Goal: Task Accomplishment & Management: Manage account settings

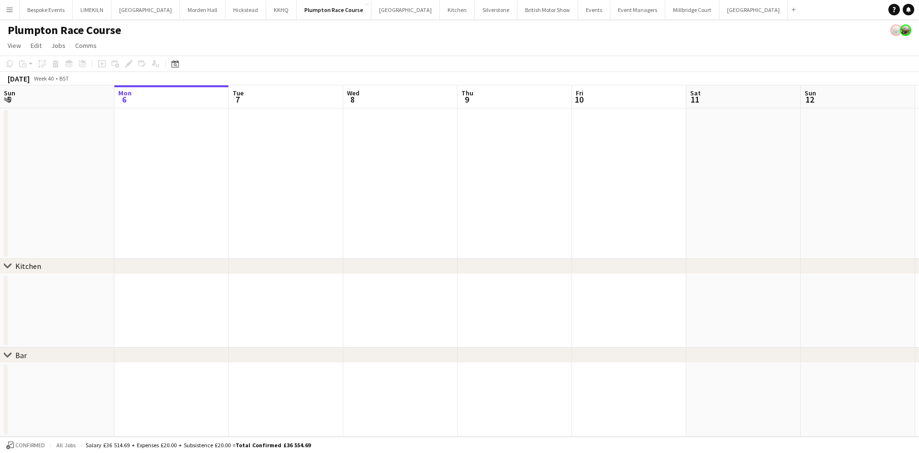
click at [8, 13] on app-icon "Menu" at bounding box center [10, 10] width 8 height 8
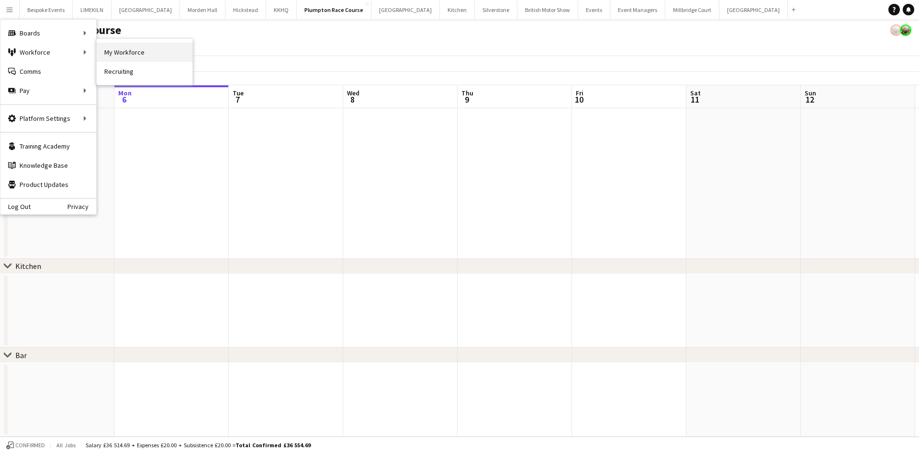
click at [123, 55] on link "My Workforce" at bounding box center [145, 52] width 96 height 19
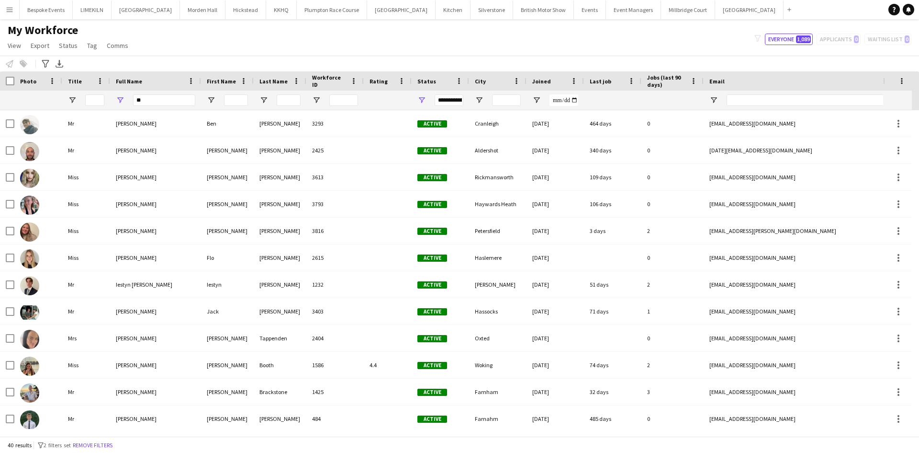
click at [845, 36] on div "filter-1 Everyone 1,089 Applicants 0 Waiting list 0" at bounding box center [833, 39] width 172 height 11
click at [171, 98] on input "**" at bounding box center [164, 99] width 62 height 11
type input "*"
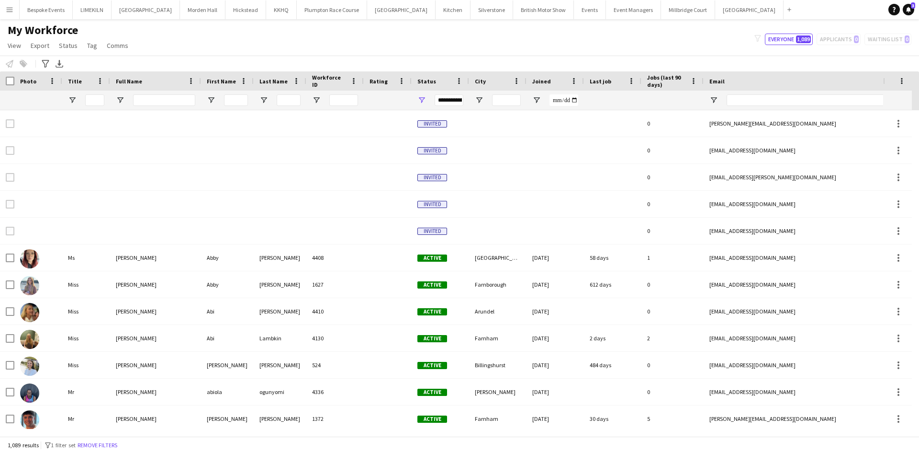
click at [273, 54] on div "My Workforce View Views Default view mena New Starter New view Update view Dele…" at bounding box center [459, 39] width 919 height 33
click at [843, 43] on div "filter-1 Everyone 1,089 Applicants 0 Waiting list 0" at bounding box center [833, 39] width 172 height 11
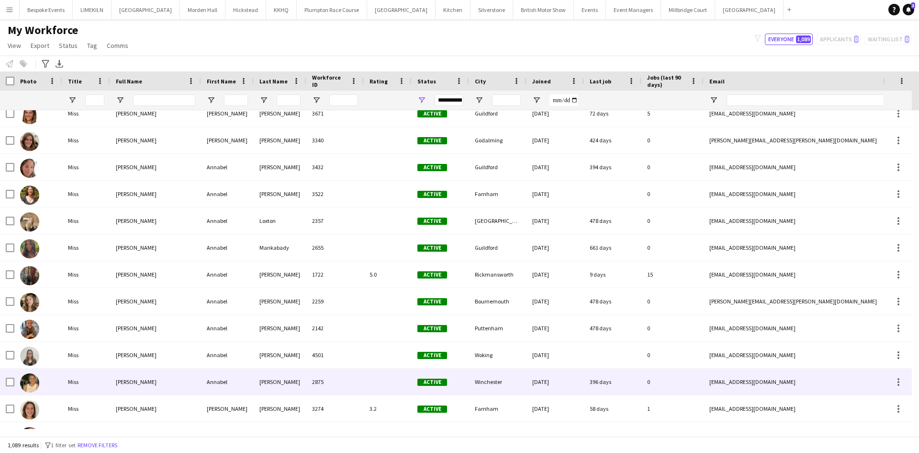
scroll to position [2107, 0]
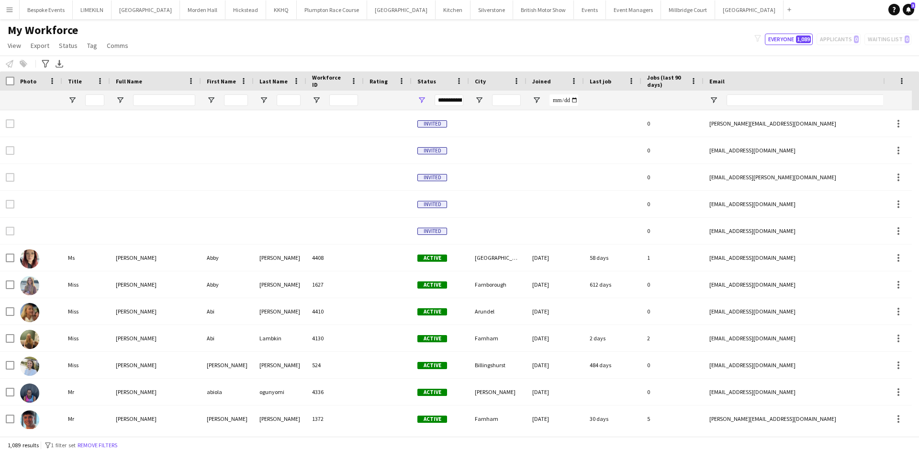
click at [8, 7] on app-icon "Menu" at bounding box center [10, 10] width 8 height 8
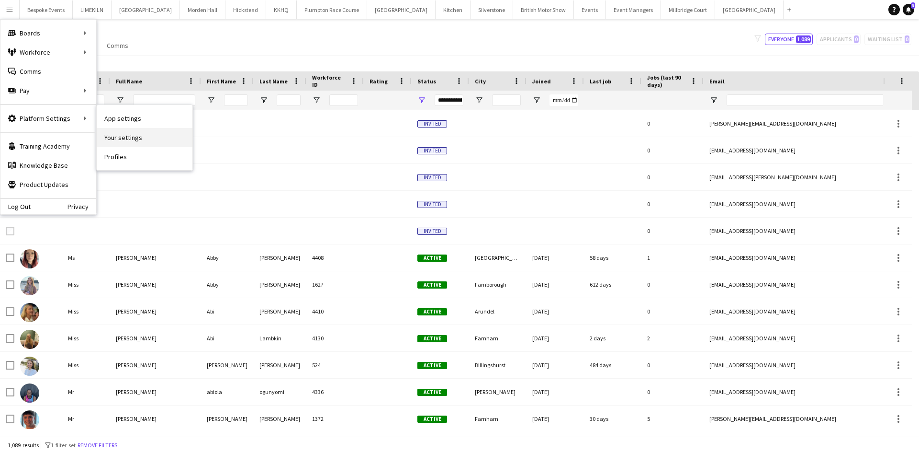
click at [145, 140] on link "Your settings" at bounding box center [145, 137] width 96 height 19
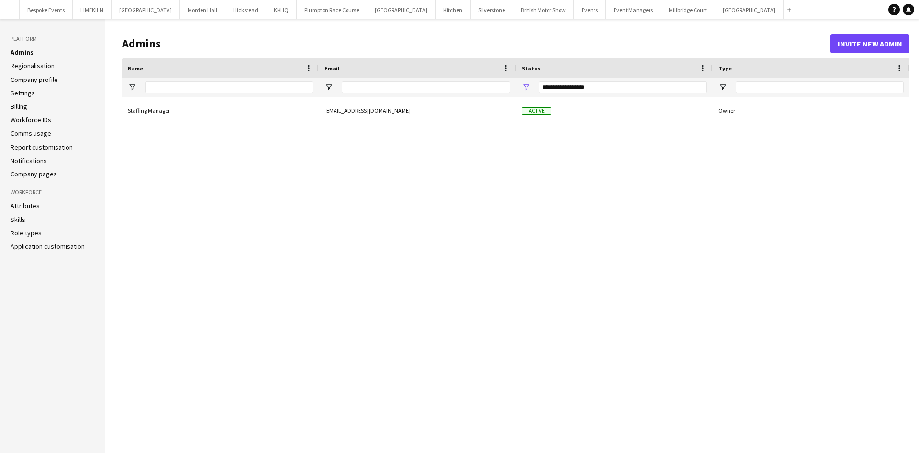
click at [30, 106] on li "Billing" at bounding box center [53, 106] width 84 height 9
click at [20, 105] on link "Billing" at bounding box center [19, 106] width 17 height 9
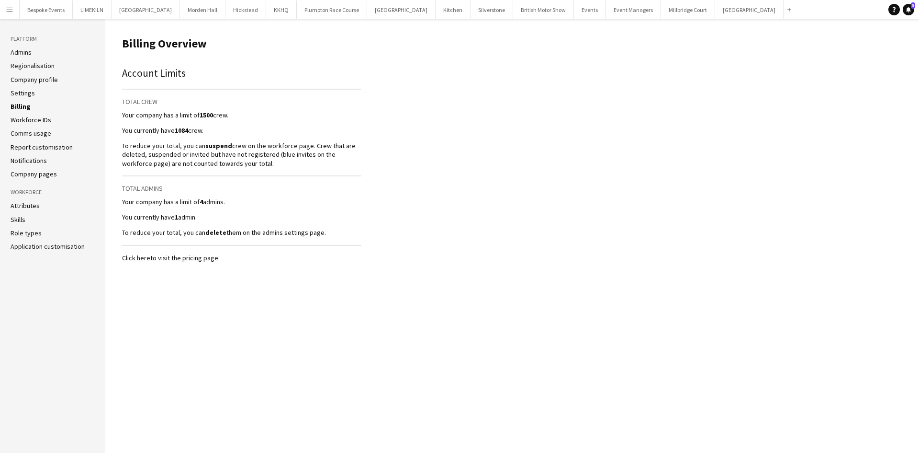
click at [50, 249] on link "Application customisation" at bounding box center [48, 246] width 74 height 9
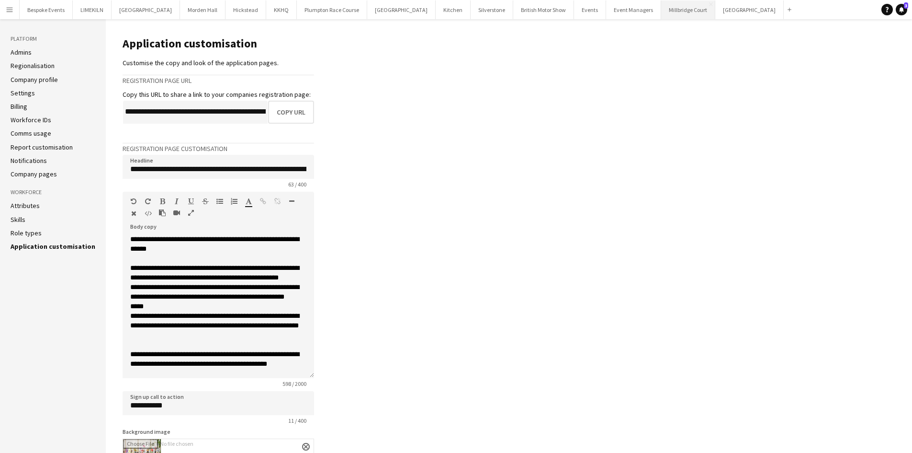
click at [661, 8] on button "Millbridge Court Close" at bounding box center [688, 9] width 54 height 19
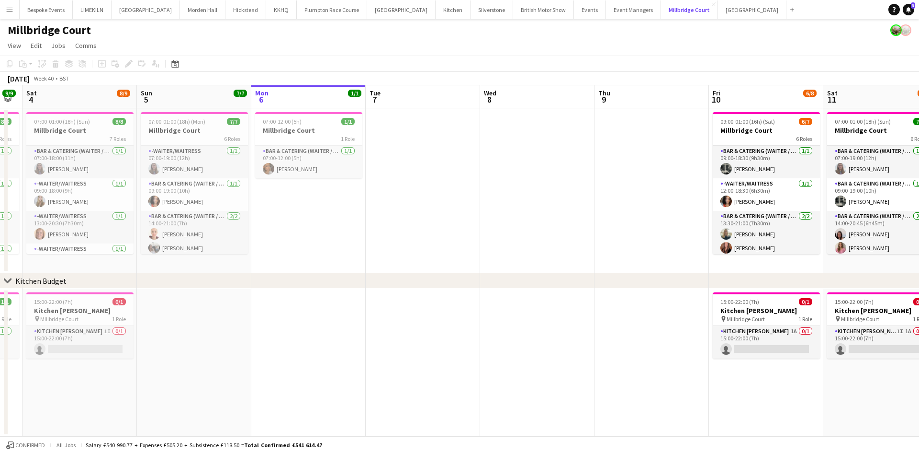
scroll to position [0, 325]
